Goal: Information Seeking & Learning: Learn about a topic

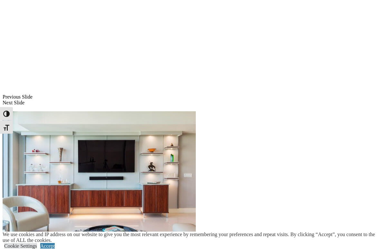
scroll to position [478, 0]
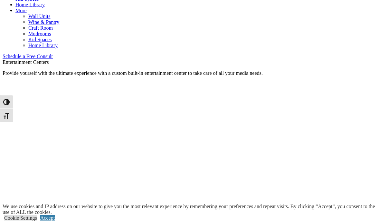
scroll to position [358, 0]
click at [55, 215] on link "Accept" at bounding box center [47, 217] width 14 height 5
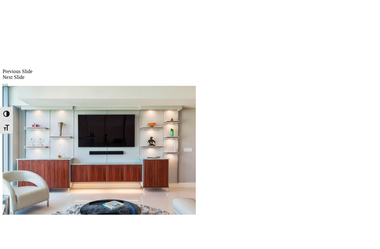
scroll to position [503, 0]
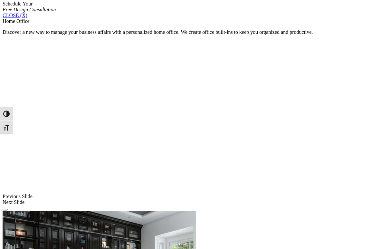
scroll to position [418, 0]
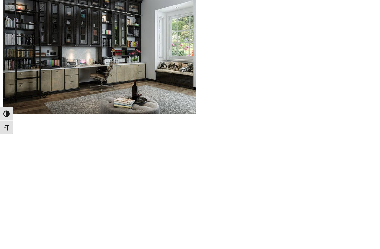
scroll to position [645, 0]
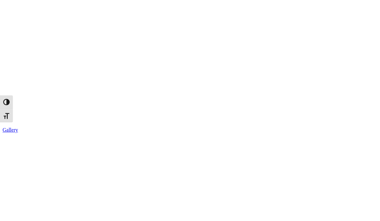
scroll to position [1006, 0]
